Goal: Information Seeking & Learning: Find specific page/section

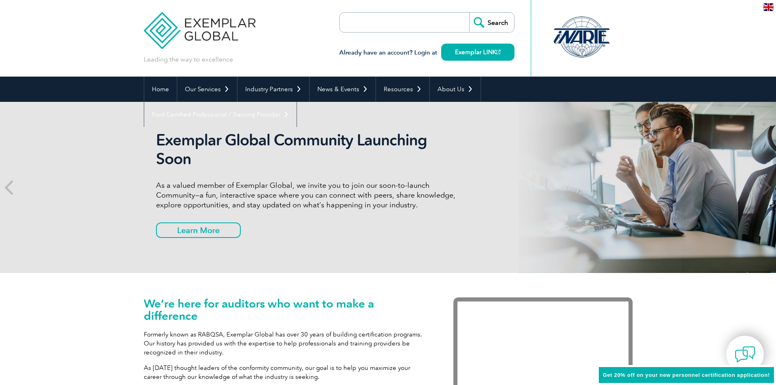
click at [428, 20] on input "search" at bounding box center [387, 23] width 86 height 20
type input "complaints"
click at [469, 13] on input "Search" at bounding box center [491, 23] width 45 height 20
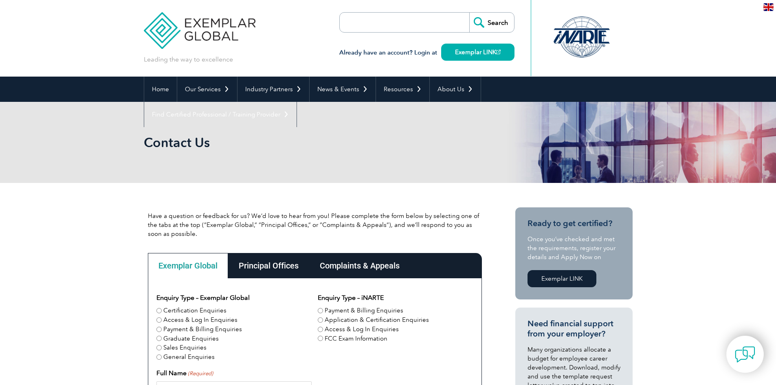
click at [371, 263] on div "Complaints & Appeals" at bounding box center [359, 265] width 101 height 25
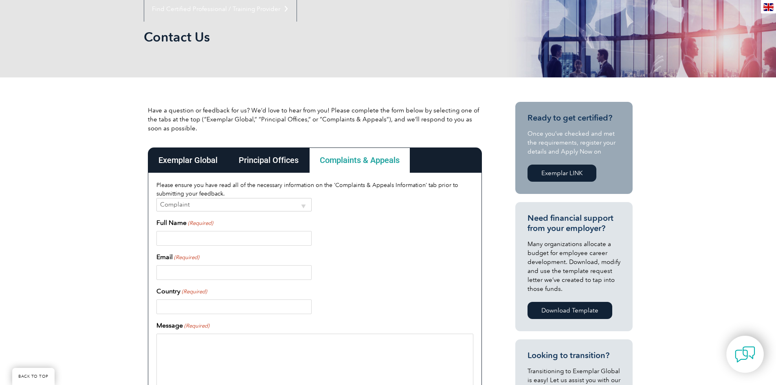
scroll to position [122, 0]
